Goal: Complete application form

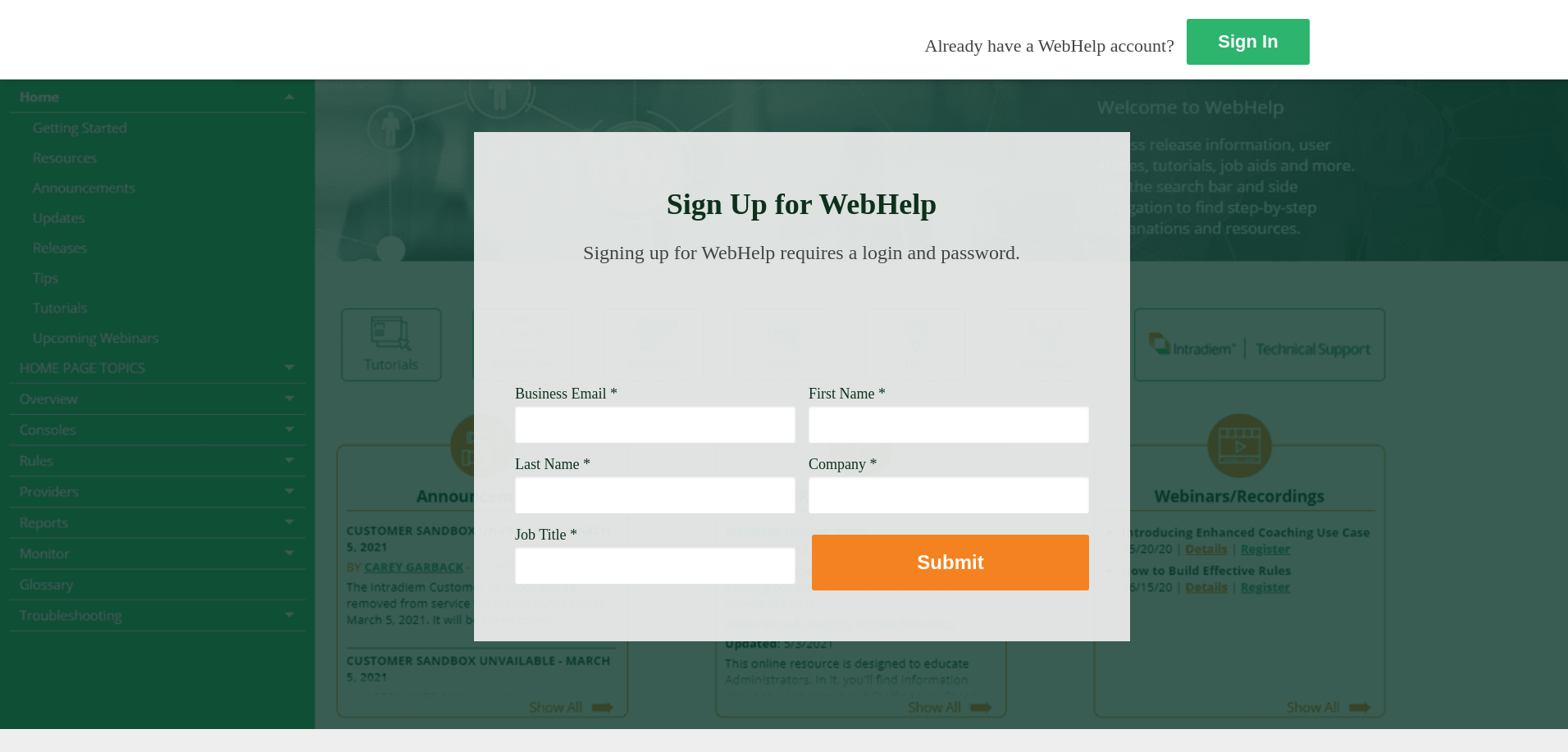
click at [515, 428] on input "Business Email *" at bounding box center [655, 423] width 281 height 37
type input "[PERSON_NAME][EMAIL_ADDRESS][PERSON_NAME][DOMAIN_NAME]"
type input "[PERSON_NAME]"
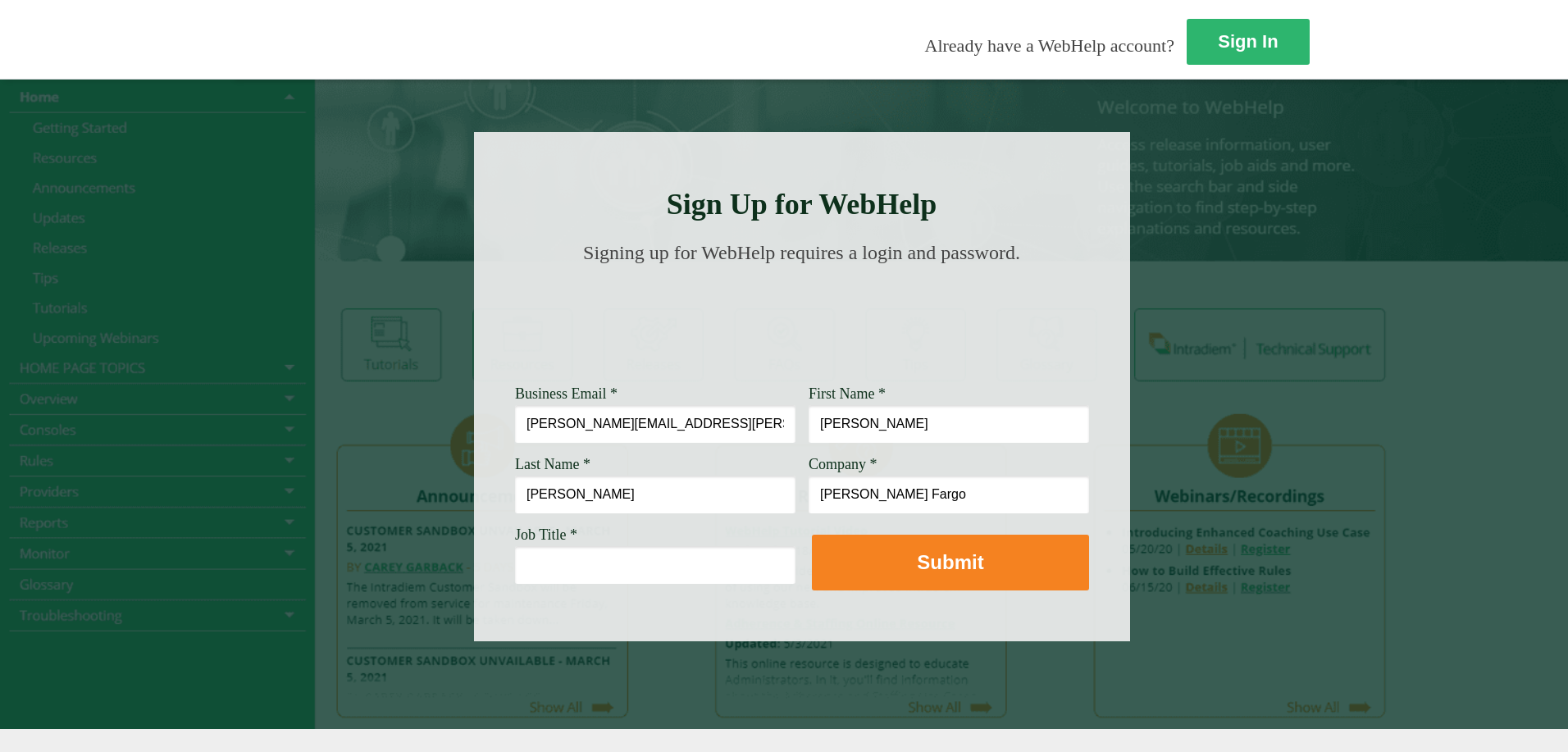
type input "[PERSON_NAME] Fargo"
type input "Service Manager"
click at [812, 535] on button "Submit" at bounding box center [951, 562] width 277 height 56
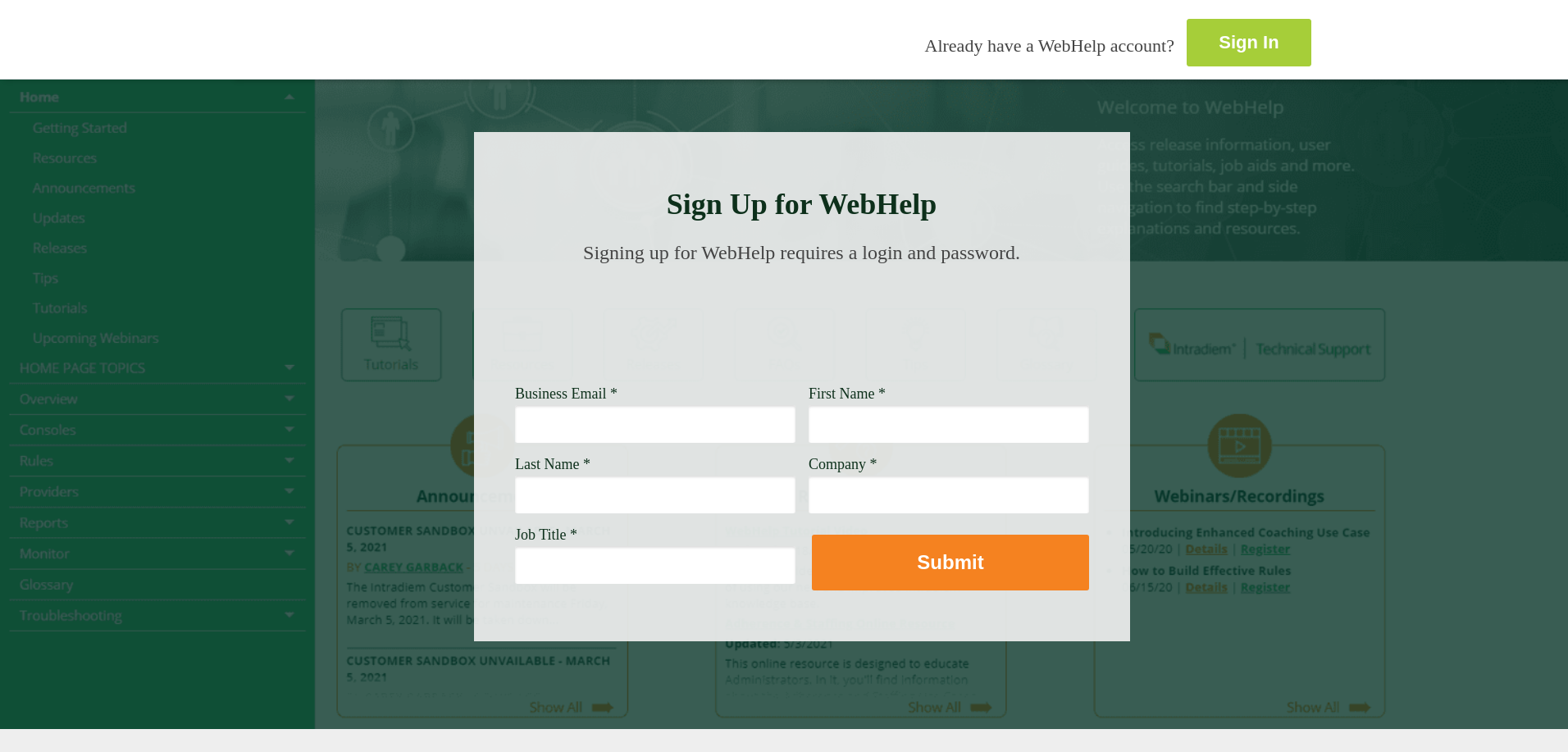
click at [1187, 48] on link "Sign In" at bounding box center [1249, 43] width 125 height 47
